Goal: Find specific page/section: Find specific page/section

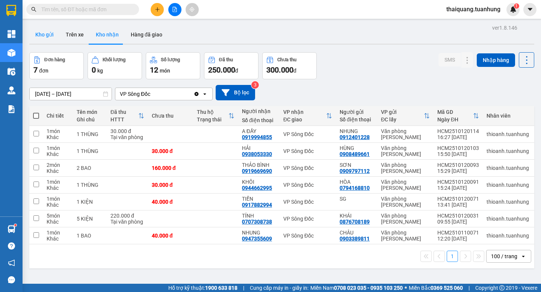
click at [45, 37] on button "Kho gửi" at bounding box center [44, 35] width 30 height 18
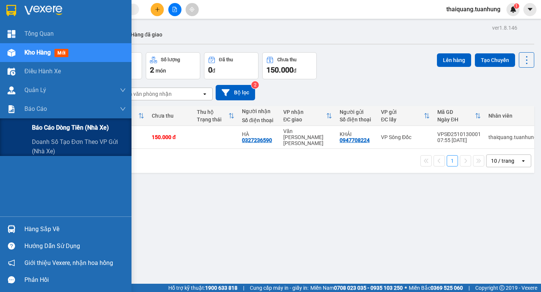
click at [42, 128] on span "Báo cáo dòng tiền (nhà xe)" at bounding box center [70, 127] width 77 height 9
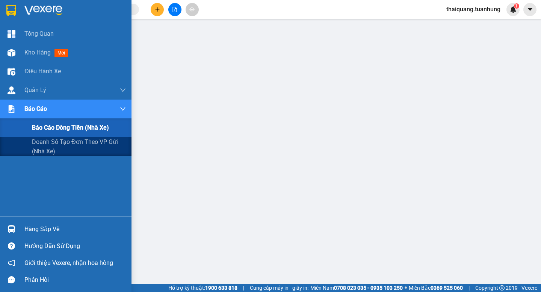
click at [63, 127] on span "Báo cáo dòng tiền (nhà xe)" at bounding box center [70, 127] width 77 height 9
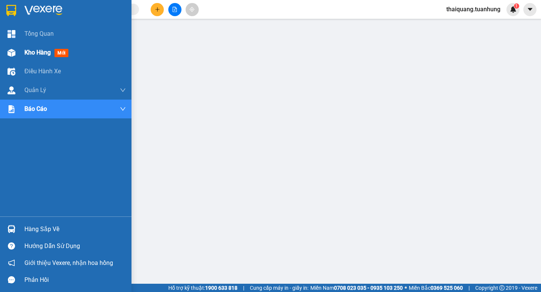
click at [41, 50] on span "Kho hàng" at bounding box center [37, 52] width 26 height 7
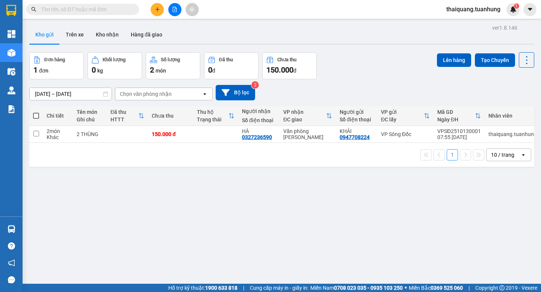
click at [131, 215] on div "ver 1.8.146 Kho gửi Trên xe Kho nhận Hàng đã giao Đơn hàng 1 đơn Khối lượng 0 k…" at bounding box center [281, 169] width 511 height 292
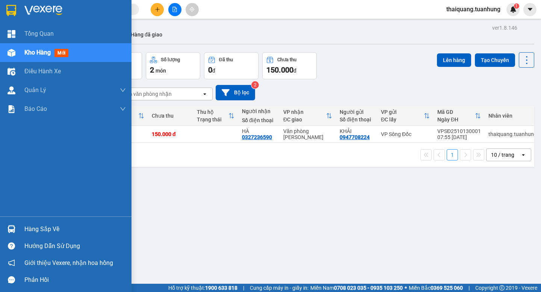
click at [38, 50] on span "Kho hàng" at bounding box center [37, 52] width 26 height 7
